Goal: Transaction & Acquisition: Purchase product/service

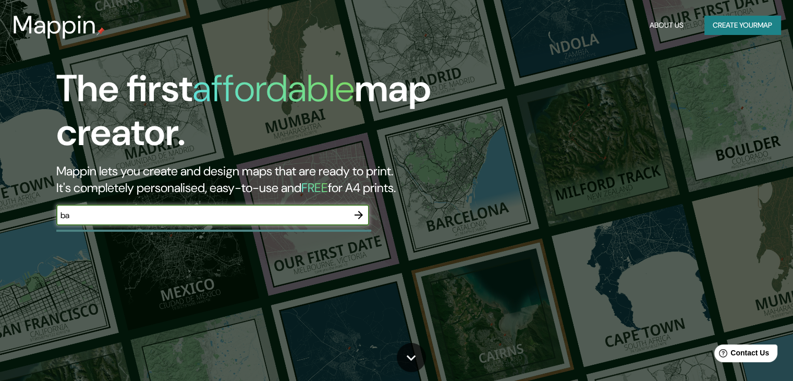
type input "b"
type input "[GEOGRAPHIC_DATA]"
click at [358, 218] on icon "button" at bounding box center [358, 215] width 13 height 13
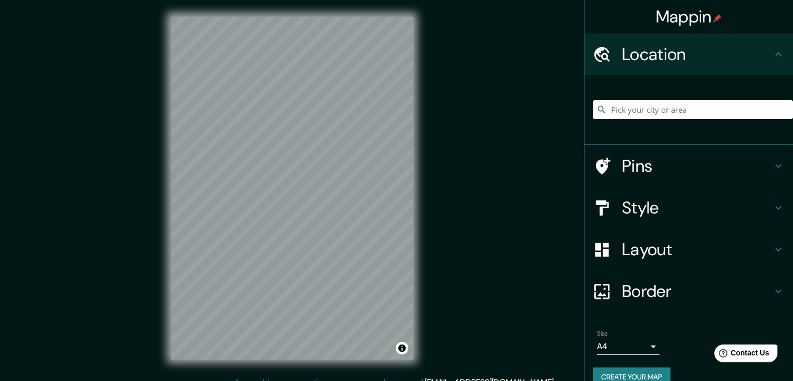
click at [686, 222] on div "Style" at bounding box center [688, 208] width 209 height 42
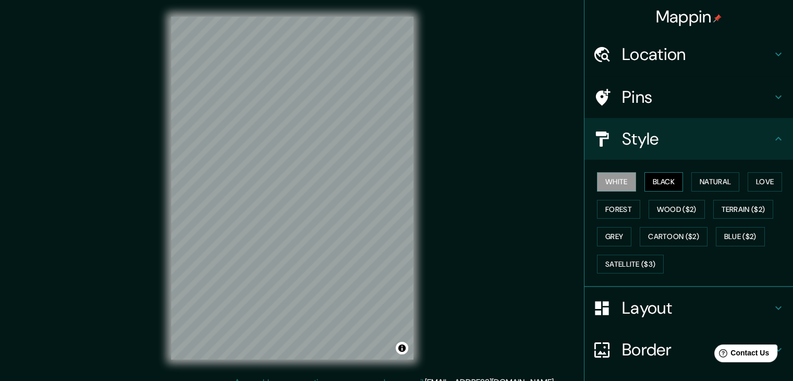
click at [648, 181] on button "Black" at bounding box center [663, 181] width 39 height 19
click at [696, 176] on button "Natural" at bounding box center [715, 181] width 48 height 19
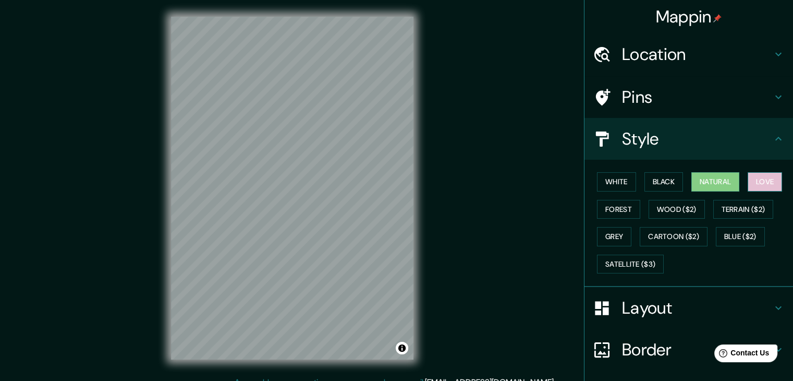
click at [769, 181] on button "Love" at bounding box center [765, 181] width 34 height 19
click at [621, 203] on button "Forest" at bounding box center [618, 209] width 43 height 19
click at [700, 180] on button "Natural" at bounding box center [715, 181] width 48 height 19
click at [634, 184] on div "White Black Natural Love Forest Wood ($2) Terrain ($2) Grey Cartoon ($2) Blue (…" at bounding box center [693, 222] width 200 height 109
click at [660, 183] on button "Black" at bounding box center [663, 181] width 39 height 19
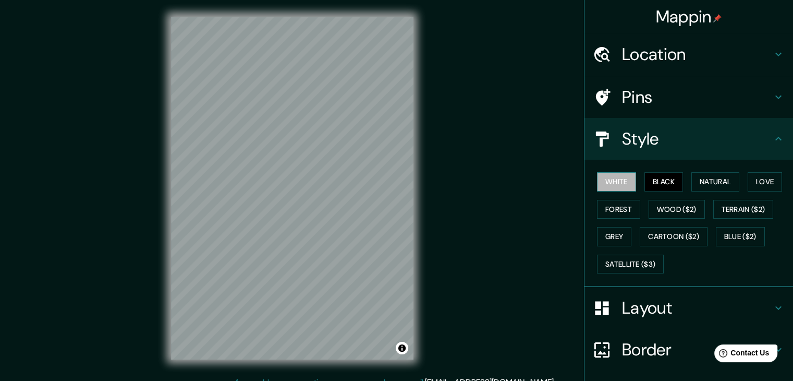
click at [613, 176] on button "White" at bounding box center [616, 181] width 39 height 19
click at [661, 178] on button "Black" at bounding box center [663, 181] width 39 height 19
click at [651, 301] on h4 "Layout" at bounding box center [697, 307] width 150 height 21
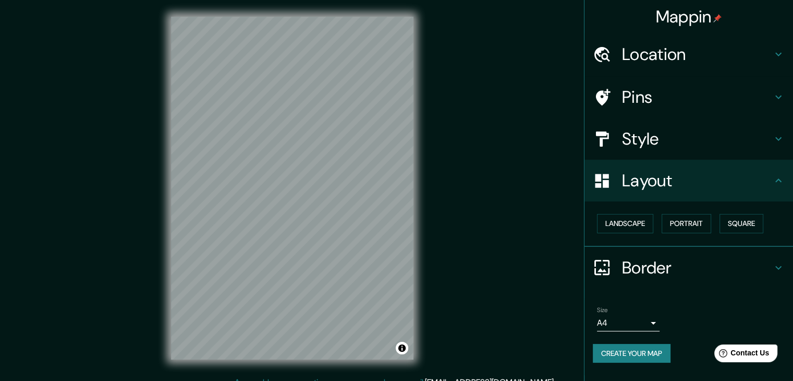
click at [636, 146] on h4 "Style" at bounding box center [697, 138] width 150 height 21
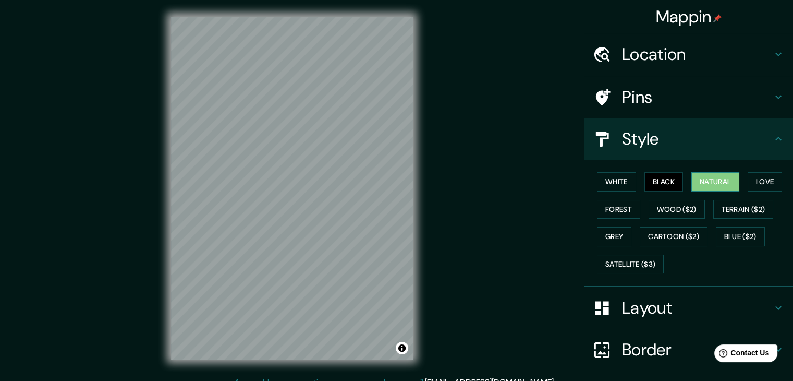
click at [696, 178] on button "Natural" at bounding box center [715, 181] width 48 height 19
click at [607, 177] on button "White" at bounding box center [616, 181] width 39 height 19
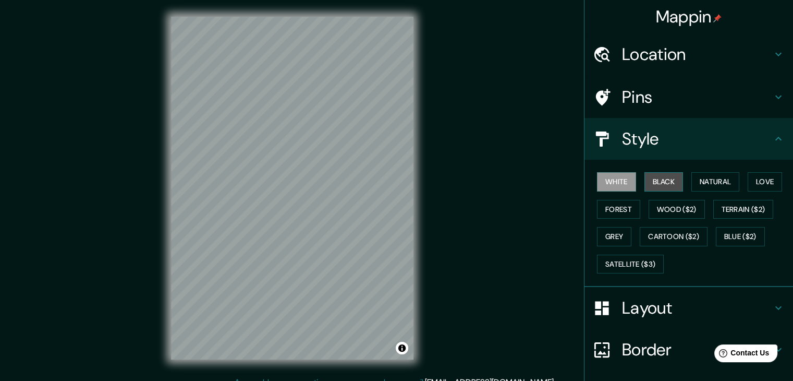
click at [663, 183] on button "Black" at bounding box center [663, 181] width 39 height 19
click at [614, 183] on button "White" at bounding box center [616, 181] width 39 height 19
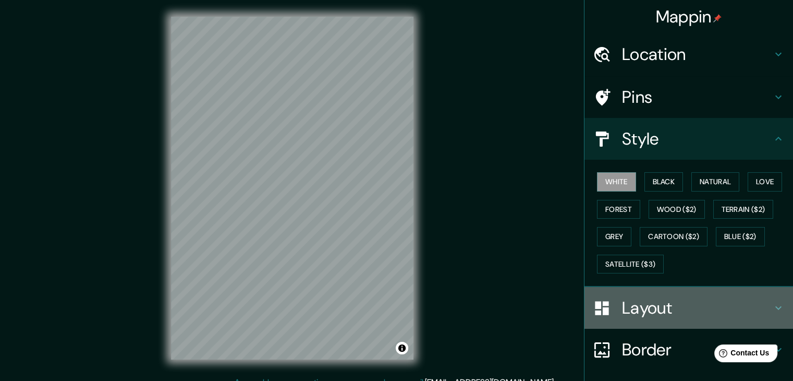
click at [673, 313] on h4 "Layout" at bounding box center [697, 307] width 150 height 21
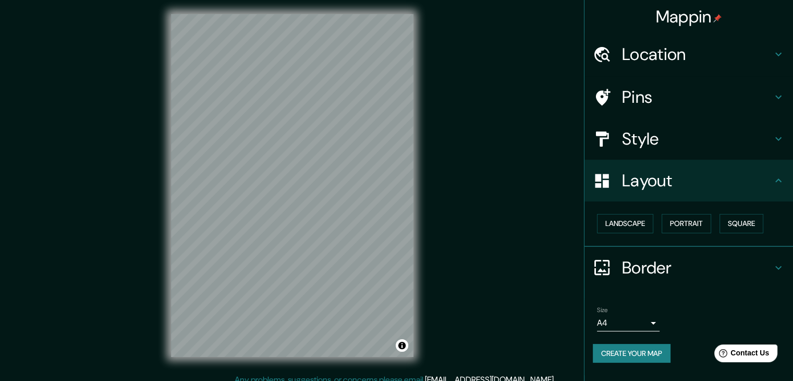
scroll to position [12, 0]
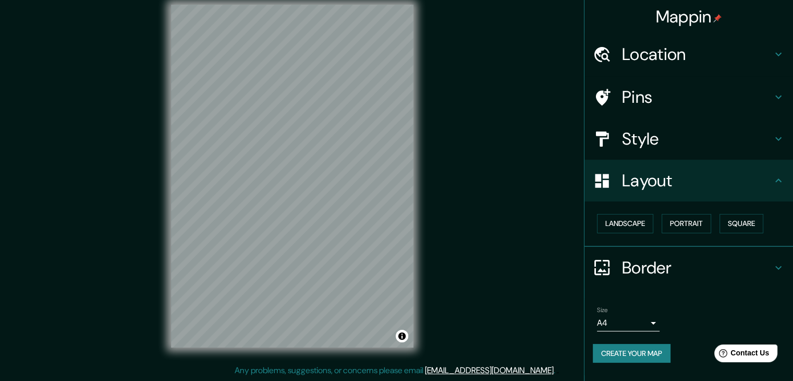
click at [640, 316] on body "Mappin Location Pins Style Layout Landscape Portrait Square Border Choose a bor…" at bounding box center [396, 178] width 793 height 381
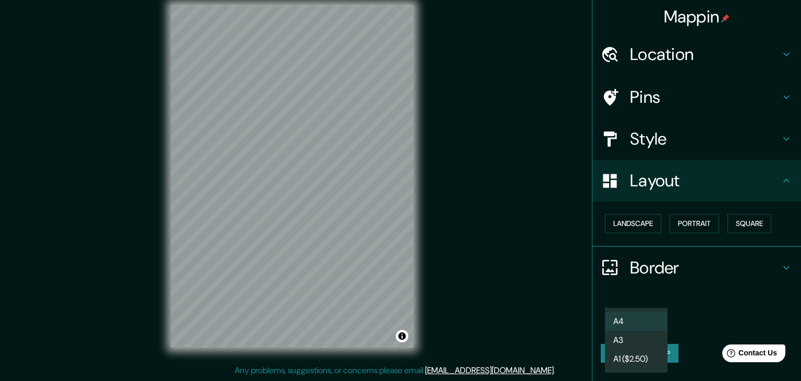
click at [623, 344] on li "A3" at bounding box center [636, 339] width 63 height 19
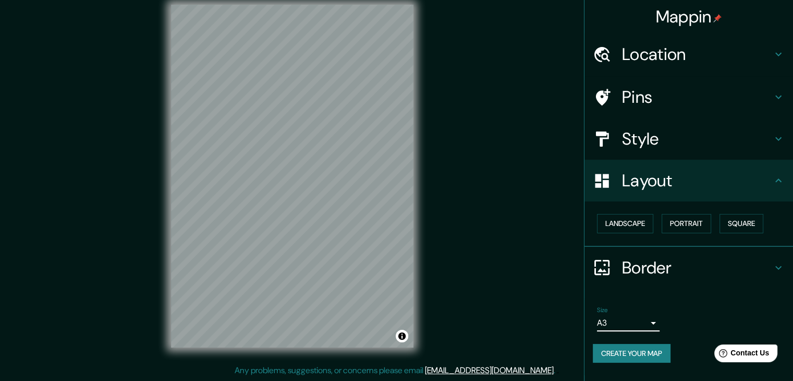
click at [621, 324] on body "Mappin Location Pins Style Layout Landscape Portrait Square Border Choose a bor…" at bounding box center [396, 178] width 793 height 381
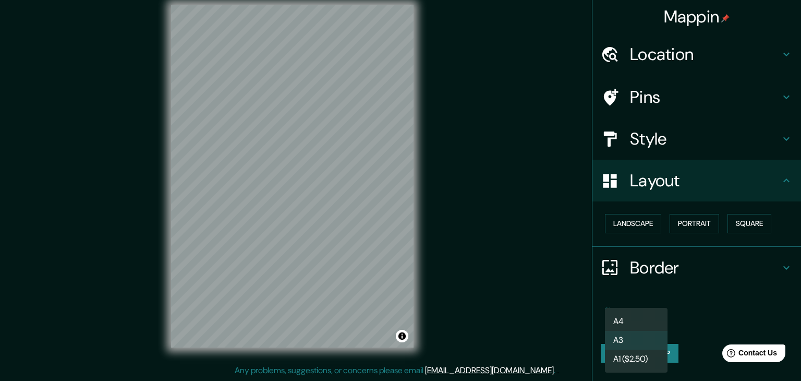
click at [622, 319] on li "A4" at bounding box center [636, 321] width 63 height 19
type input "single"
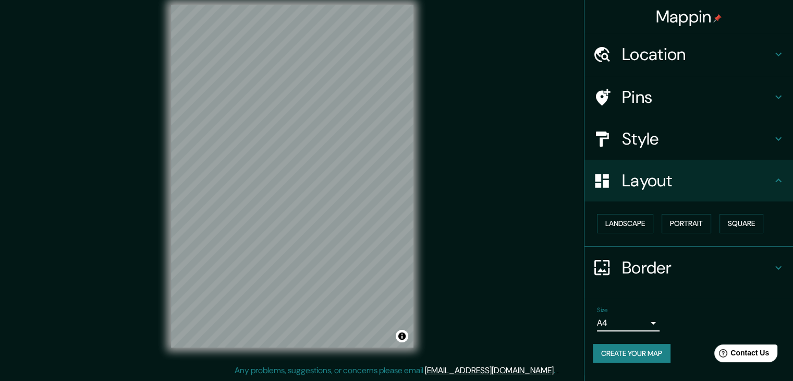
click at [670, 263] on h4 "Border" at bounding box center [697, 267] width 150 height 21
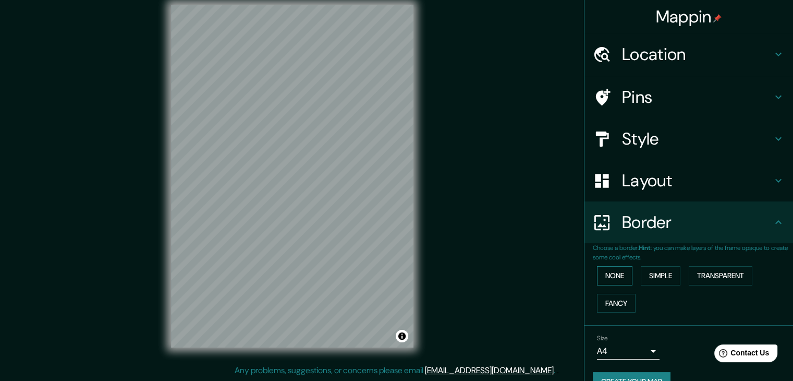
click at [617, 272] on button "None" at bounding box center [614, 275] width 35 height 19
click at [646, 274] on button "Simple" at bounding box center [661, 275] width 40 height 19
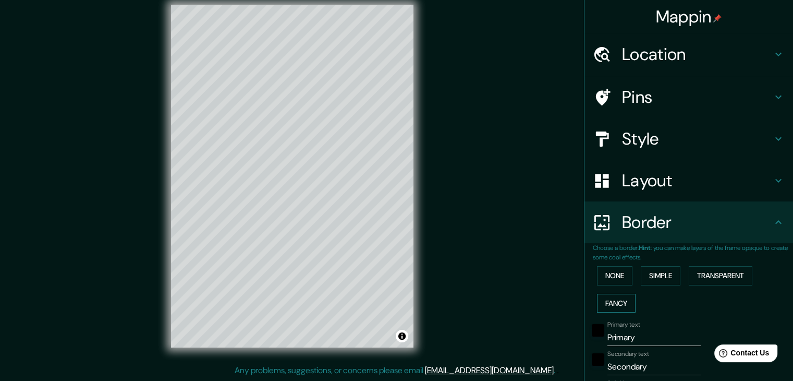
click at [618, 301] on button "Fancy" at bounding box center [616, 302] width 39 height 19
click at [713, 278] on button "Transparent" at bounding box center [721, 275] width 64 height 19
click at [601, 276] on button "None" at bounding box center [614, 275] width 35 height 19
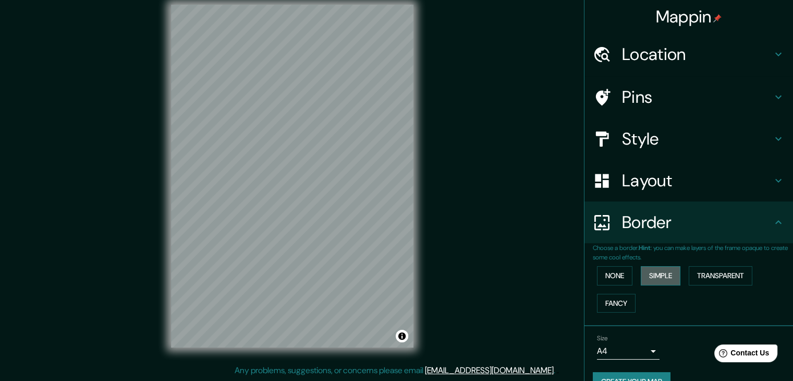
click at [651, 275] on button "Simple" at bounding box center [661, 275] width 40 height 19
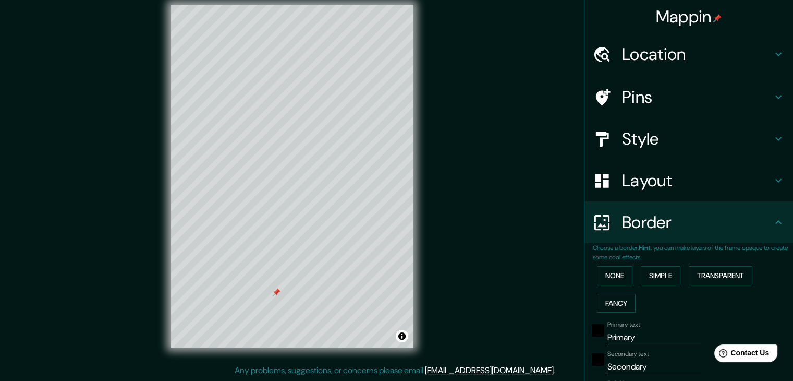
click at [508, 262] on div "Mappin Location Pins Style Layout Border Choose a border. Hint : you can make l…" at bounding box center [396, 184] width 793 height 393
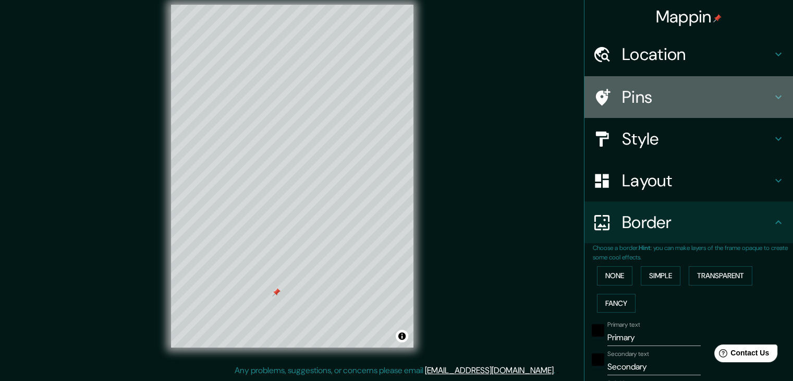
click at [633, 80] on div "Pins" at bounding box center [688, 97] width 209 height 42
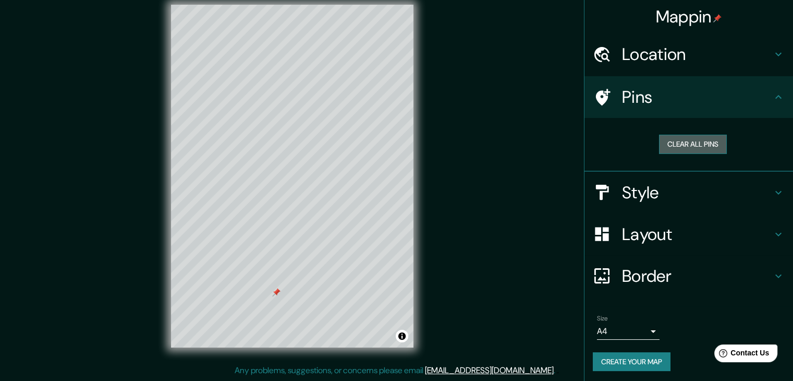
click at [690, 140] on button "Clear all pins" at bounding box center [693, 143] width 68 height 19
click at [675, 276] on h4 "Border" at bounding box center [697, 275] width 150 height 21
type input "37"
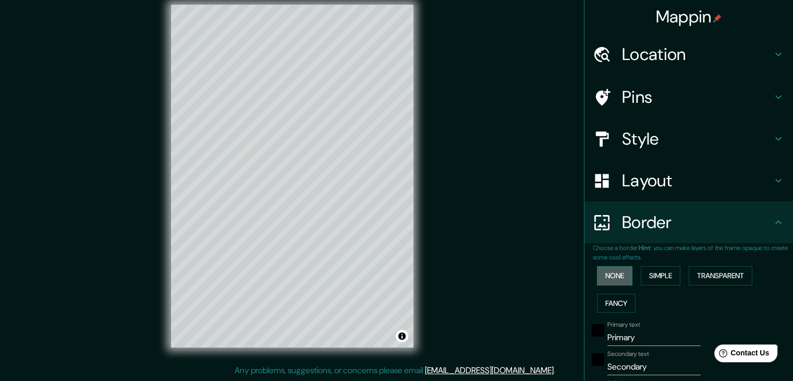
click at [604, 275] on button "None" at bounding box center [614, 275] width 35 height 19
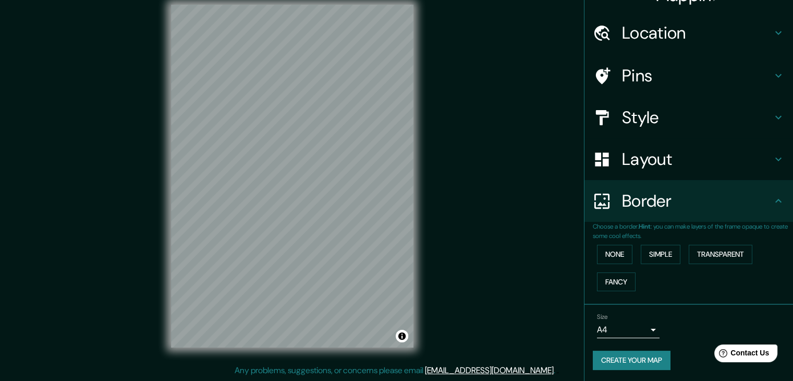
scroll to position [22, 0]
click at [638, 168] on h4 "Layout" at bounding box center [697, 158] width 150 height 21
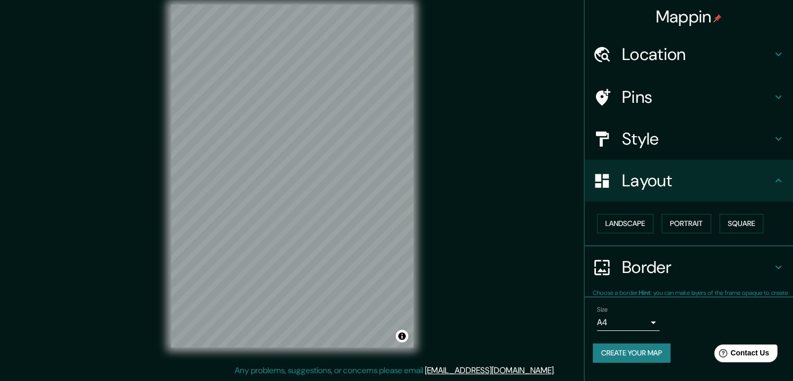
scroll to position [0, 0]
click at [676, 224] on button "Portrait" at bounding box center [686, 223] width 50 height 19
click at [744, 225] on button "Square" at bounding box center [741, 223] width 44 height 19
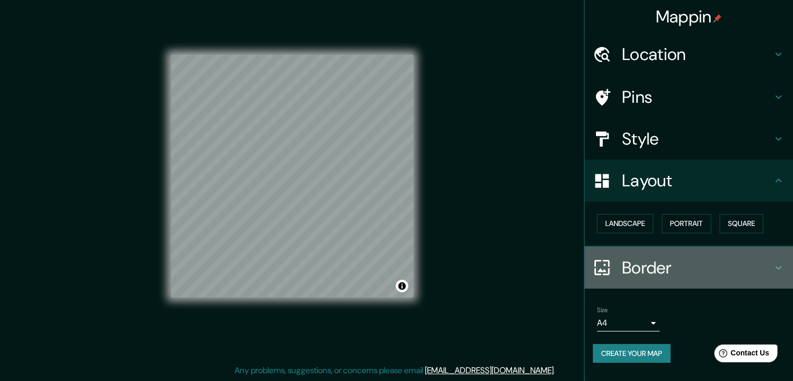
click at [639, 269] on h4 "Border" at bounding box center [697, 267] width 150 height 21
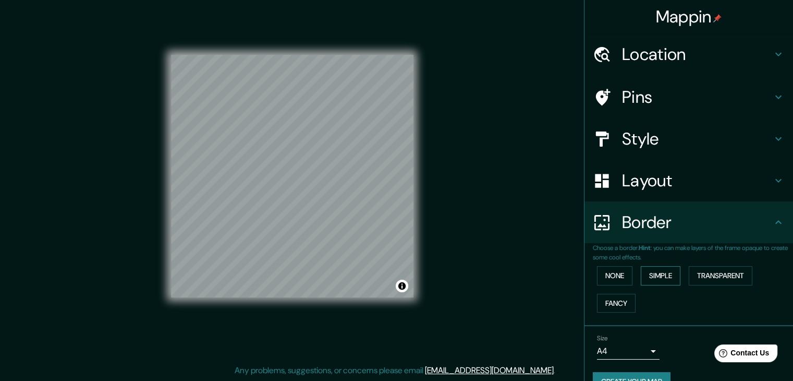
click at [643, 273] on button "Simple" at bounding box center [661, 275] width 40 height 19
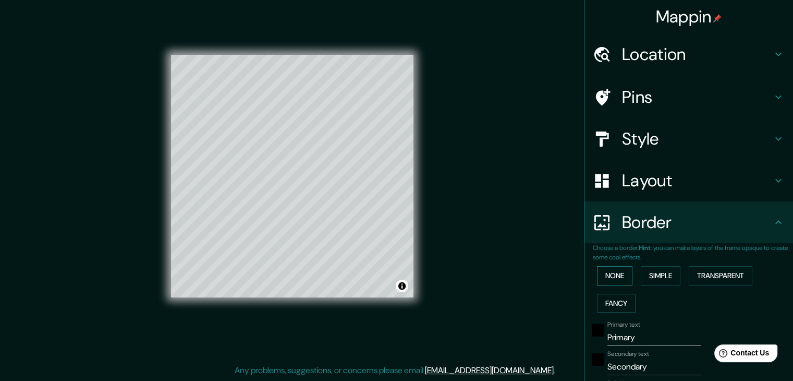
click at [615, 278] on button "None" at bounding box center [614, 275] width 35 height 19
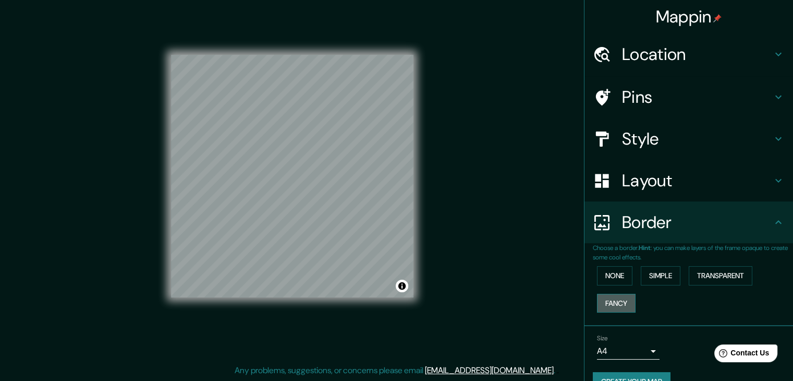
click at [619, 301] on button "Fancy" at bounding box center [616, 302] width 39 height 19
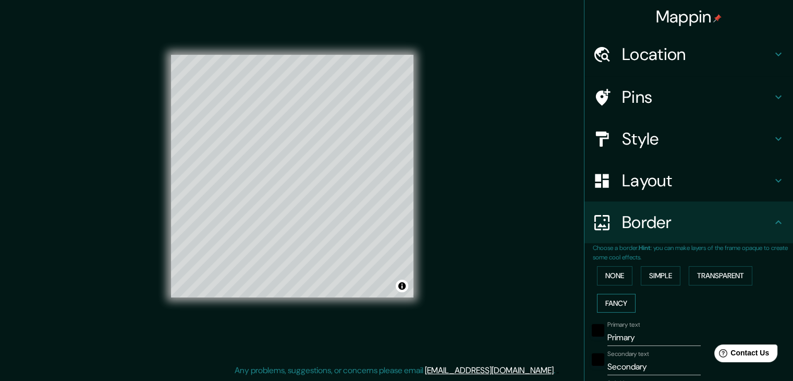
click at [619, 301] on button "Fancy" at bounding box center [616, 302] width 39 height 19
type input "37"
type input "19"
click at [611, 275] on button "None" at bounding box center [614, 275] width 35 height 19
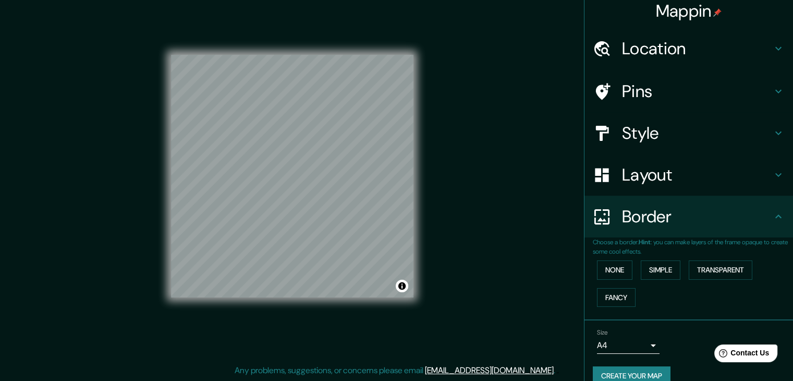
scroll to position [22, 0]
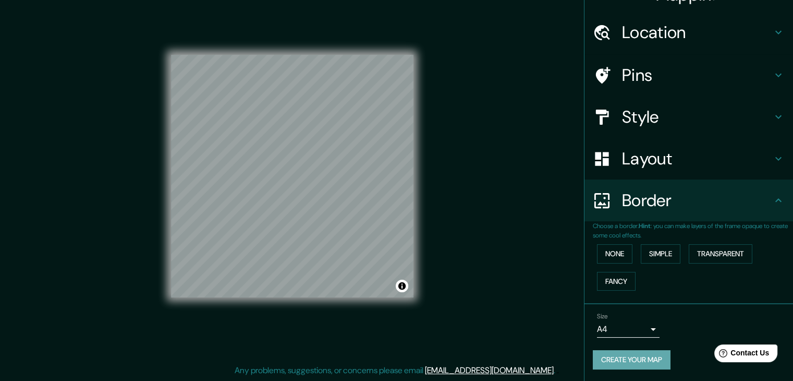
click at [628, 355] on button "Create your map" at bounding box center [632, 359] width 78 height 19
click at [622, 363] on button "Create your map" at bounding box center [632, 359] width 78 height 19
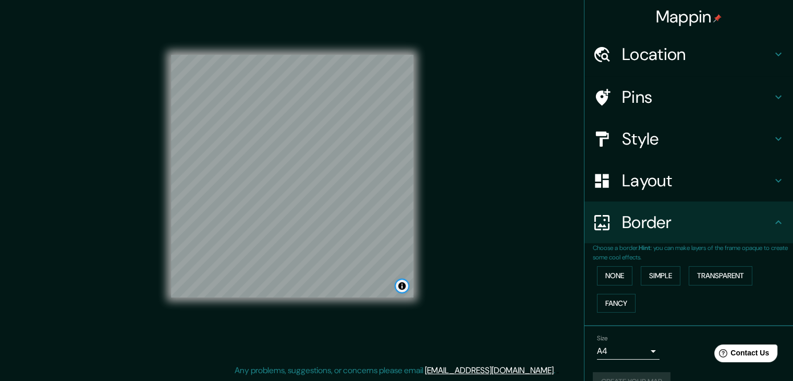
click at [405, 283] on button "Toggle attribution" at bounding box center [402, 285] width 13 height 13
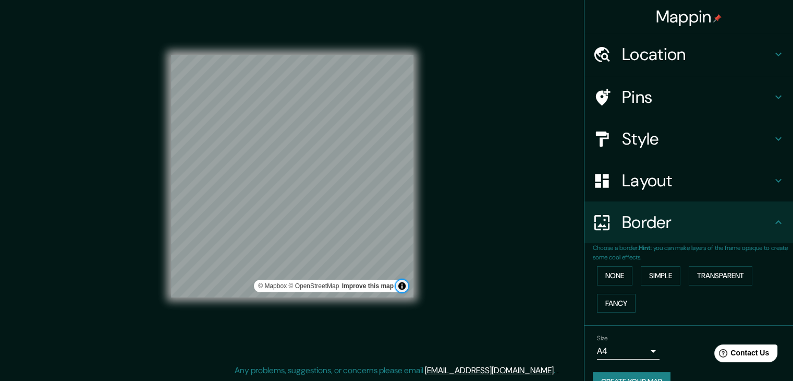
click at [405, 283] on button "Toggle attribution" at bounding box center [402, 285] width 13 height 13
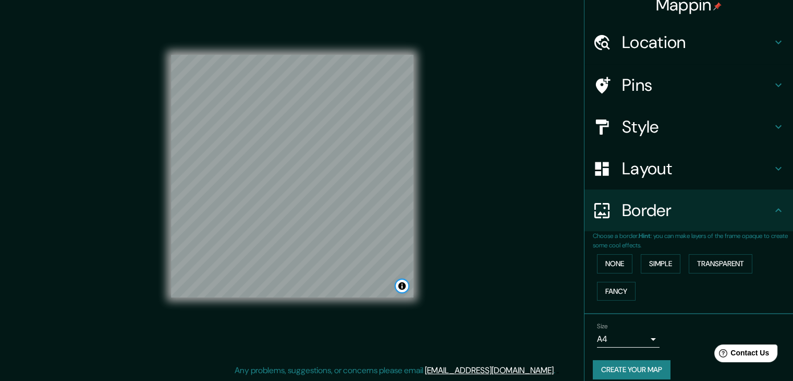
scroll to position [22, 0]
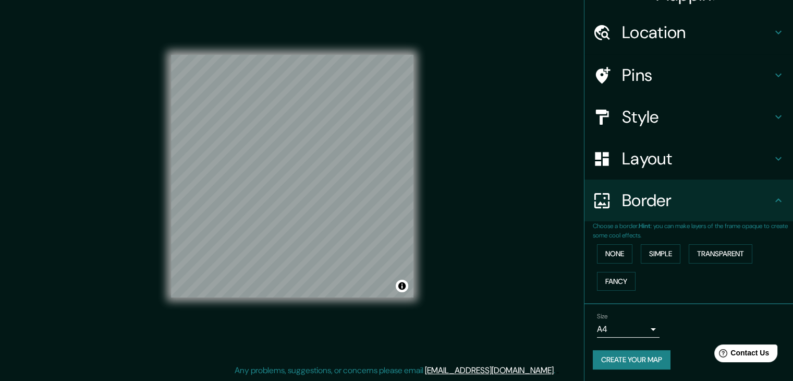
click at [639, 351] on button "Create your map" at bounding box center [632, 359] width 78 height 19
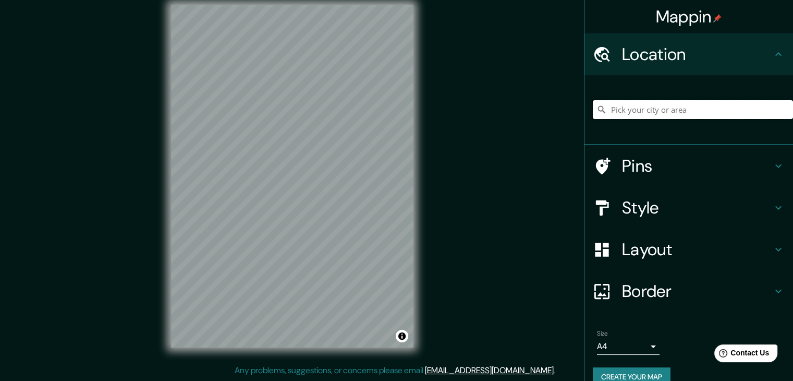
click at [629, 107] on input "Pick your city or area" at bounding box center [693, 109] width 200 height 19
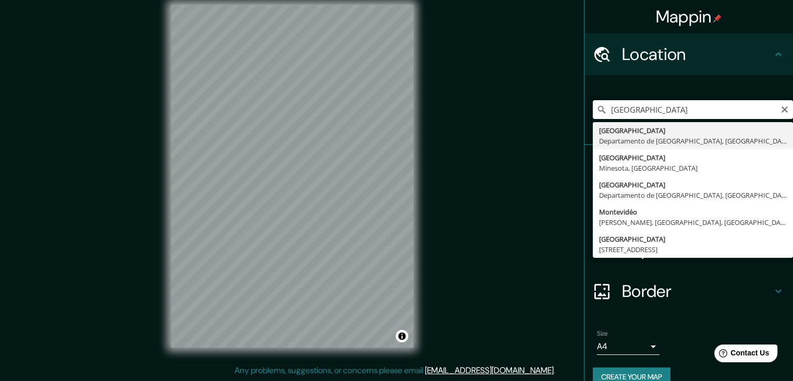
type input "Montevideo, Departamento de Montevideo, Uruguay"
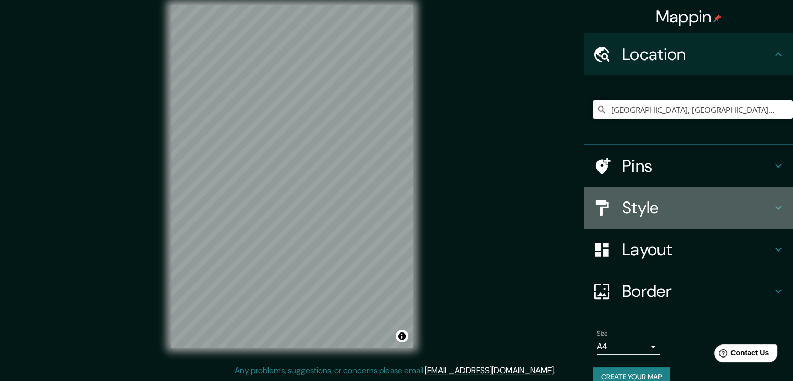
click at [666, 206] on h4 "Style" at bounding box center [697, 207] width 150 height 21
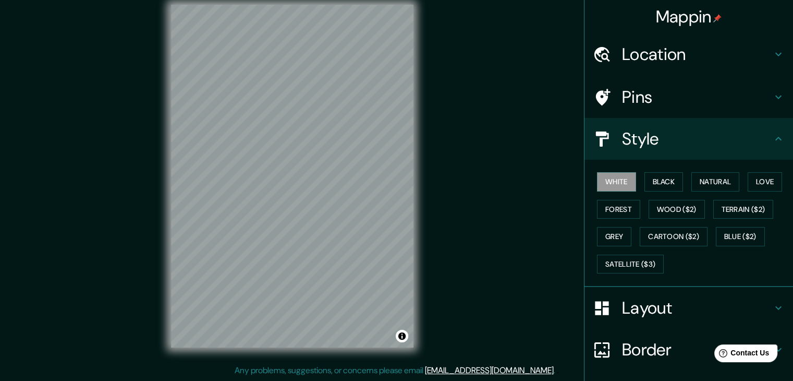
click at [651, 303] on h4 "Layout" at bounding box center [697, 307] width 150 height 21
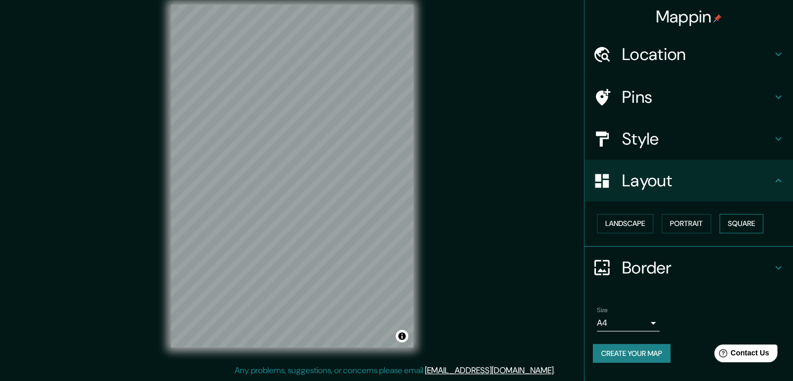
click at [745, 222] on button "Square" at bounding box center [741, 223] width 44 height 19
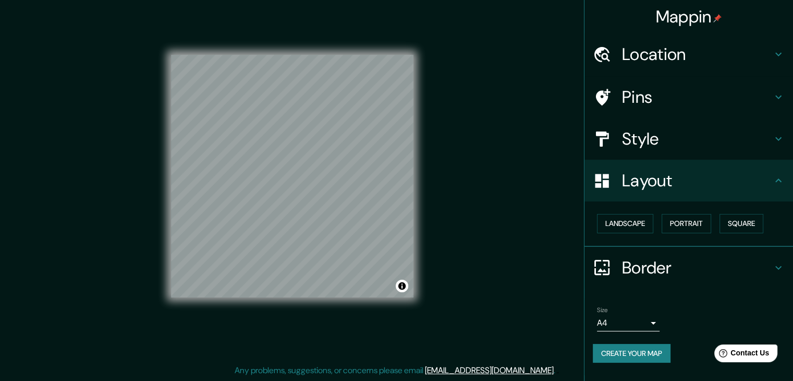
click at [642, 353] on button "Create your map" at bounding box center [632, 353] width 78 height 19
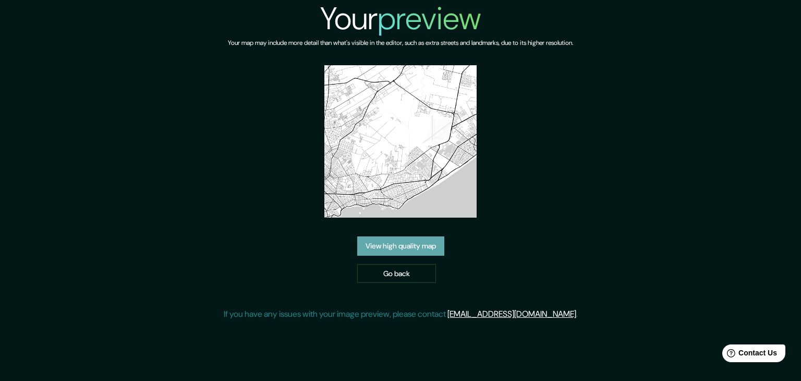
click at [429, 243] on link "View high quality map" at bounding box center [400, 245] width 87 height 19
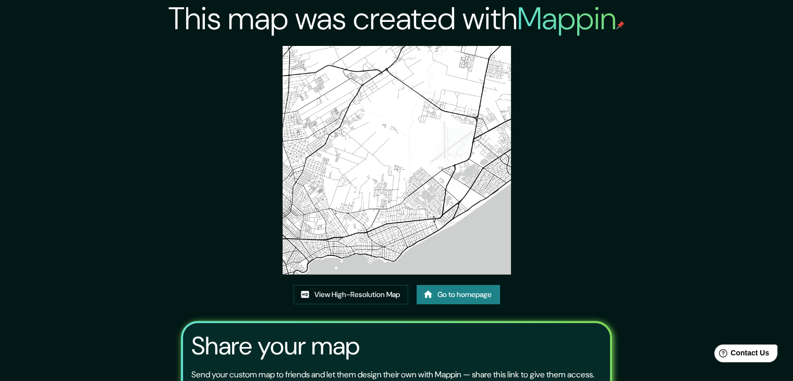
drag, startPoint x: 353, startPoint y: 149, endPoint x: 589, endPoint y: 57, distance: 253.0
click at [589, 57] on div "This map was created with Mappin View High-Resolution Map Go to homepage Share …" at bounding box center [396, 238] width 456 height 476
click at [357, 294] on link "View High-Resolution Map" at bounding box center [350, 294] width 115 height 19
